Goal: Task Accomplishment & Management: Manage account settings

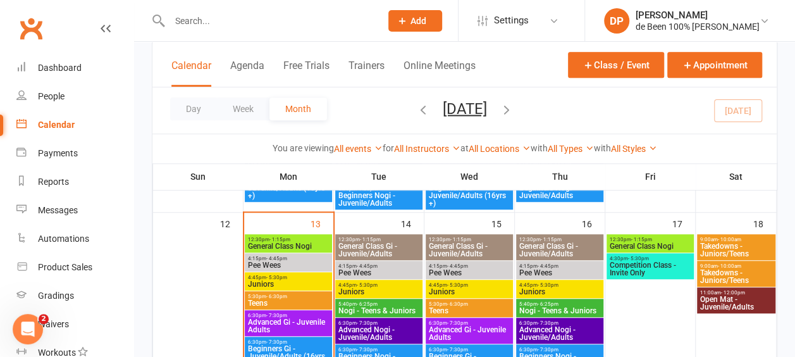
scroll to position [343, 0]
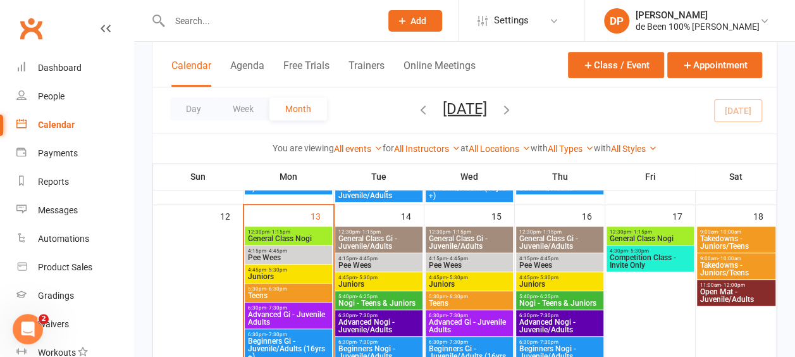
click at [281, 342] on span "Beginners Gi - Juvenile/Adults (16yrs +)" at bounding box center [288, 348] width 82 height 23
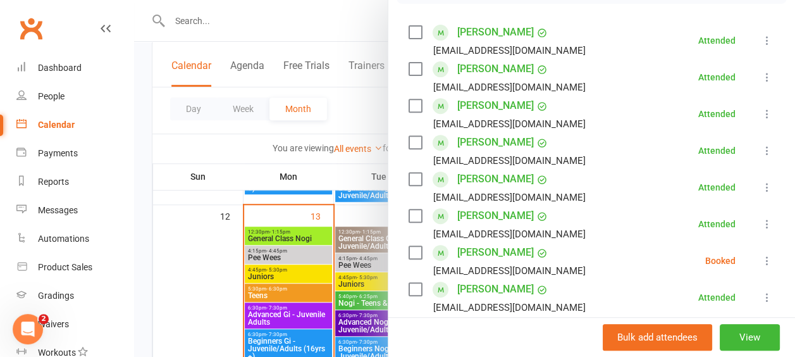
scroll to position [215, 0]
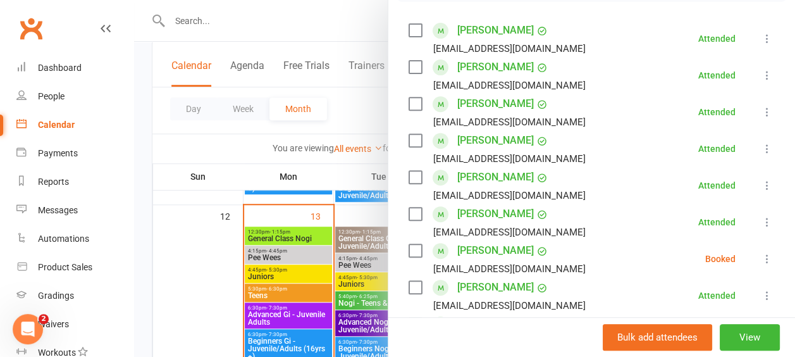
click at [761, 259] on icon at bounding box center [767, 258] width 13 height 13
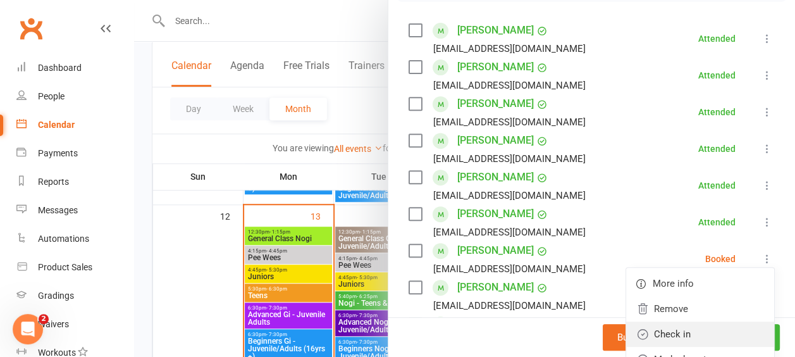
click at [683, 336] on link "Check in" at bounding box center [700, 333] width 148 height 25
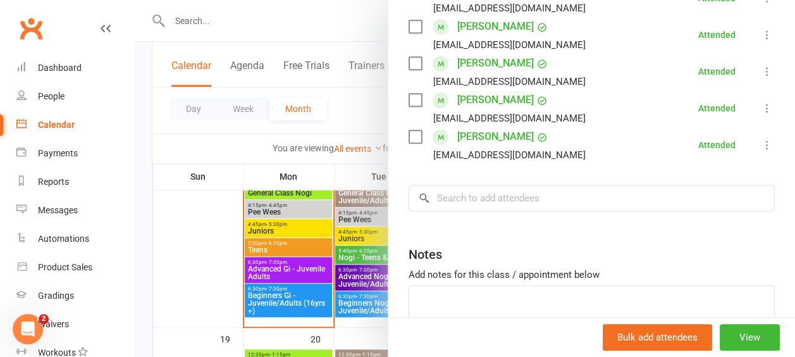
scroll to position [396, 0]
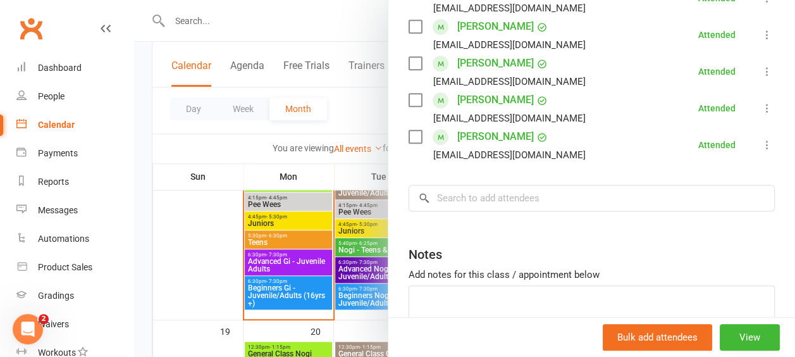
click at [272, 344] on div at bounding box center [464, 178] width 661 height 357
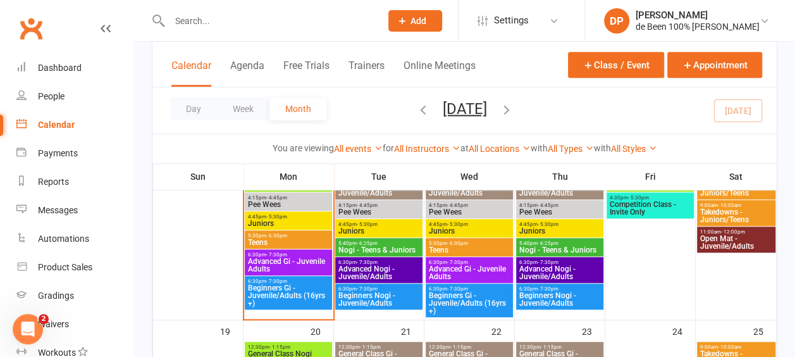
click at [276, 259] on span "Advanced Gi - Juvenile Adults" at bounding box center [288, 264] width 82 height 15
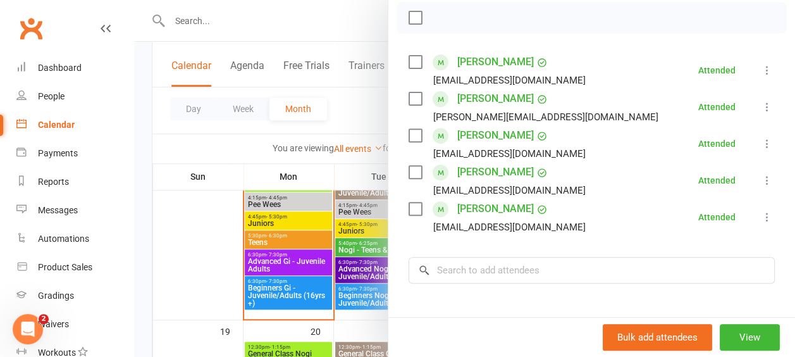
scroll to position [185, 0]
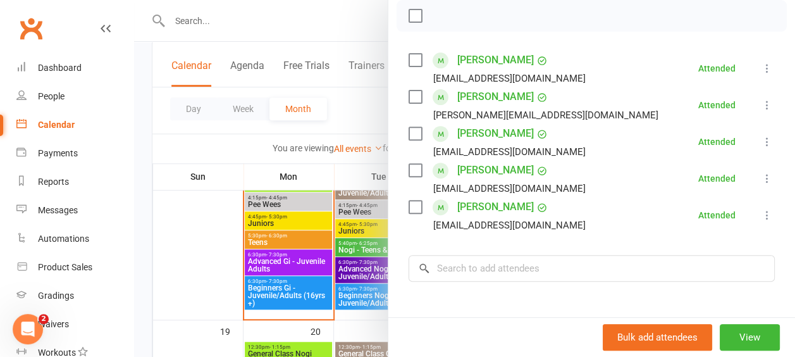
click at [170, 221] on div at bounding box center [464, 178] width 661 height 357
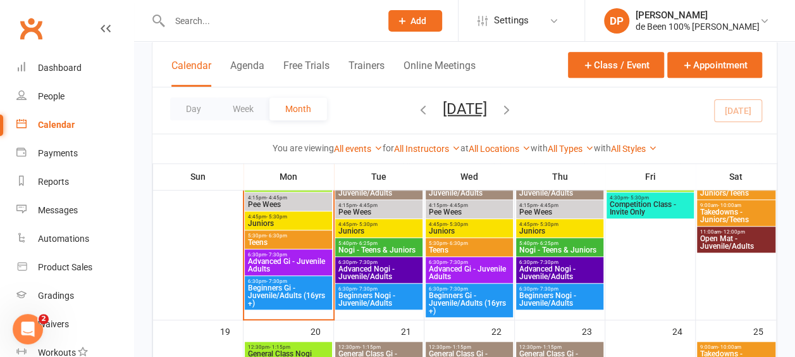
click at [287, 239] on span "Teens" at bounding box center [288, 242] width 82 height 8
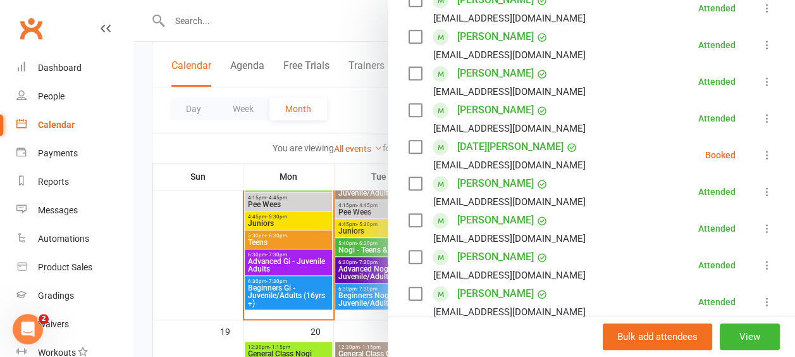
scroll to position [319, 0]
click at [211, 152] on div at bounding box center [464, 178] width 661 height 357
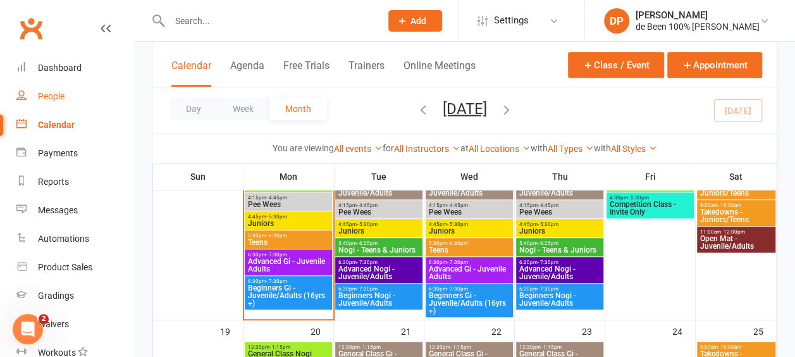
click at [44, 99] on div "People" at bounding box center [51, 96] width 27 height 10
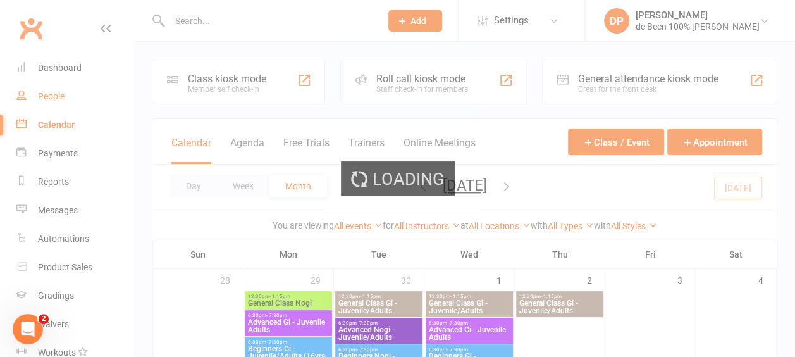
select select "100"
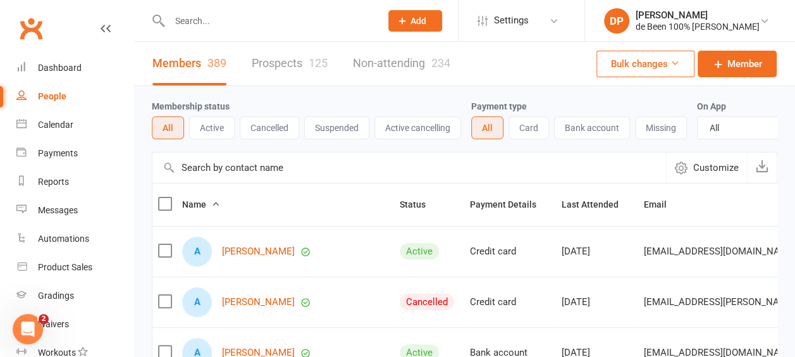
click at [226, 175] on input "text" at bounding box center [408, 167] width 513 height 30
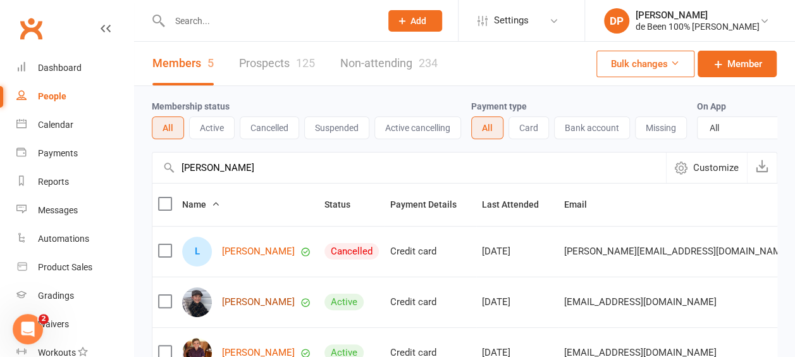
type input "[PERSON_NAME]"
click at [236, 307] on link "[PERSON_NAME]" at bounding box center [258, 302] width 73 height 11
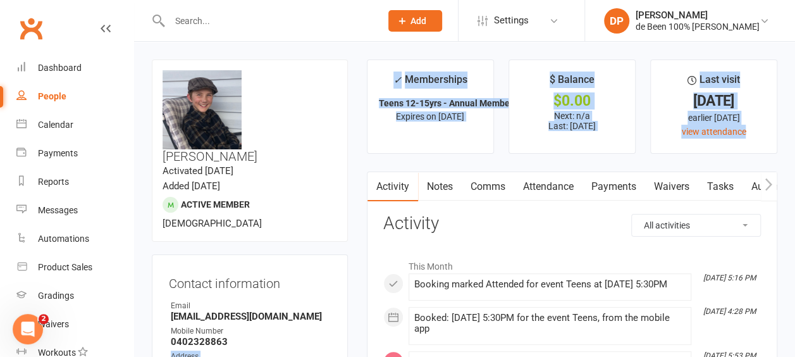
drag, startPoint x: 236, startPoint y: 310, endPoint x: 400, endPoint y: 156, distance: 224.5
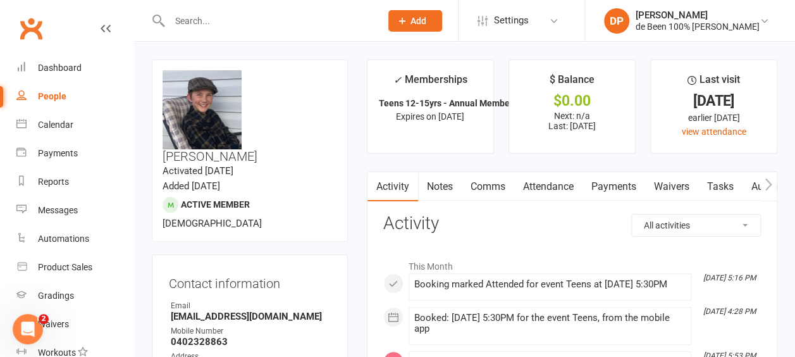
click at [771, 183] on icon "button" at bounding box center [768, 184] width 7 height 12
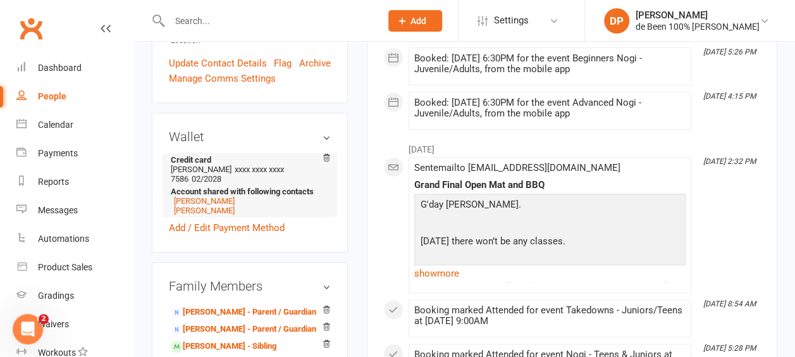
scroll to position [393, 0]
click at [209, 305] on link "[PERSON_NAME] - Parent / Guardian" at bounding box center [243, 311] width 145 height 13
